Goal: Task Accomplishment & Management: Use online tool/utility

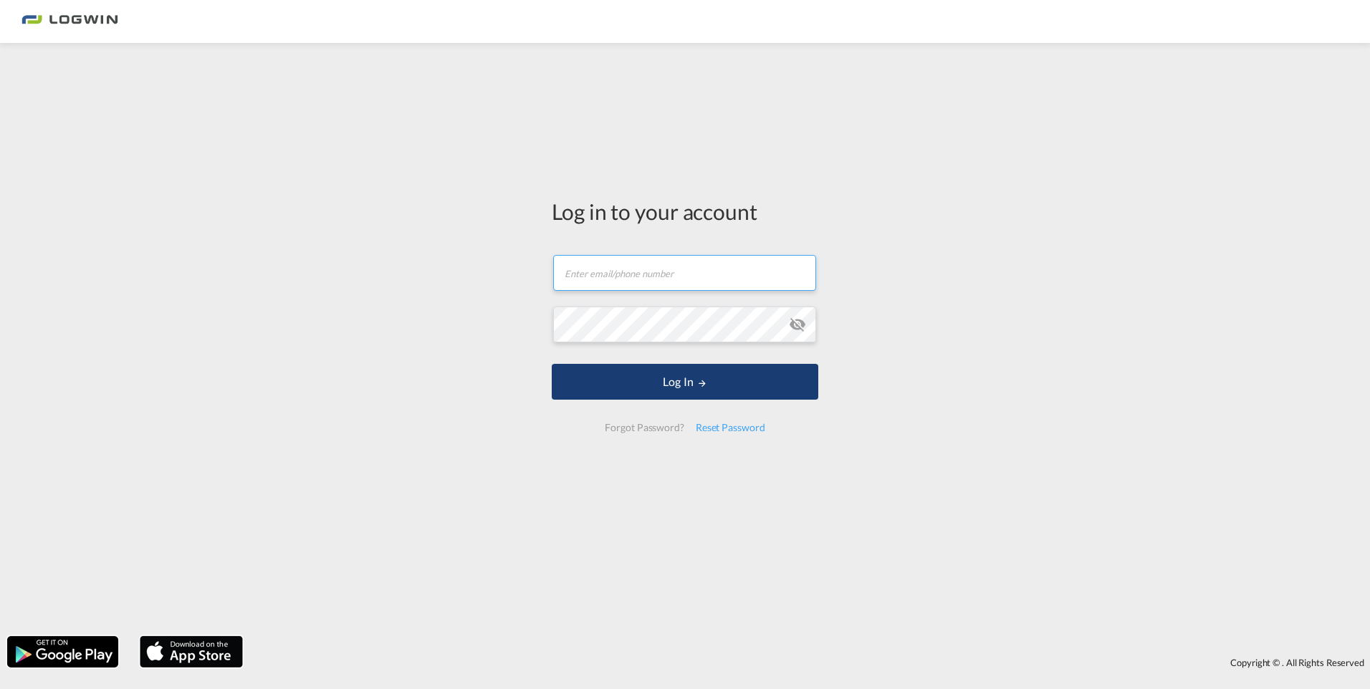
type input "[PERSON_NAME][EMAIL_ADDRESS][DOMAIN_NAME]"
click at [669, 385] on button "Log In" at bounding box center [685, 382] width 267 height 36
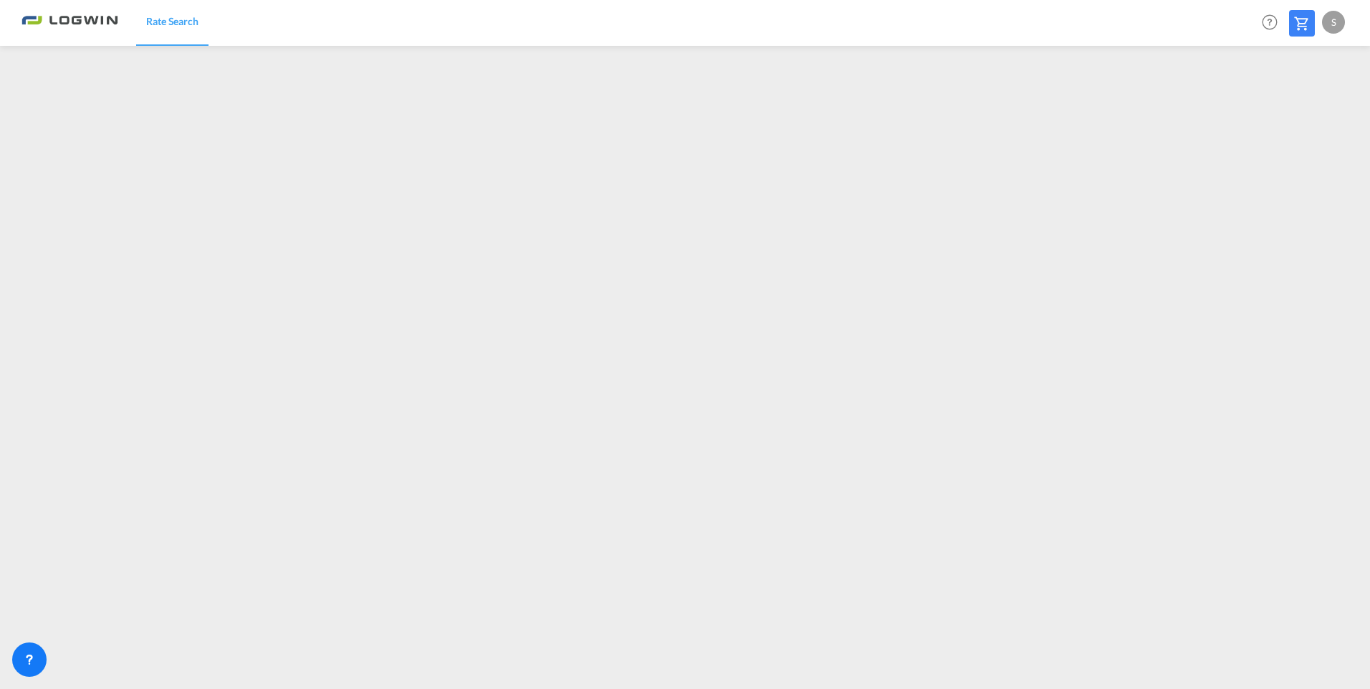
click at [1333, 29] on div "S" at bounding box center [1333, 22] width 23 height 23
click at [1297, 108] on button "Logout" at bounding box center [1316, 109] width 93 height 29
type input "[PERSON_NAME][EMAIL_ADDRESS][DOMAIN_NAME]"
